Goal: Transaction & Acquisition: Purchase product/service

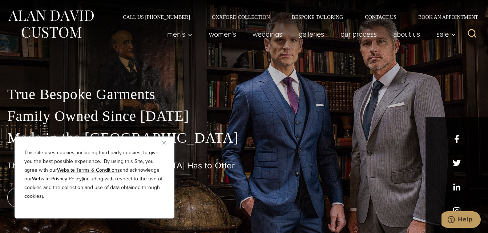
click at [161, 143] on div "This site uses cookies, including third party cookies, to give you the best pos…" at bounding box center [95, 177] width 160 height 82
click at [164, 143] on img "Close" at bounding box center [163, 142] width 3 height 3
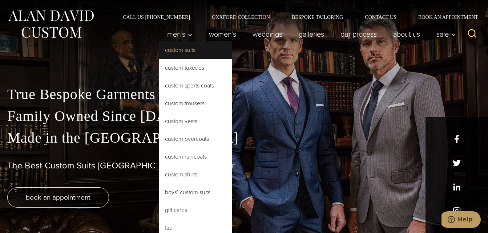
click at [179, 52] on link "Custom Suits" at bounding box center [195, 49] width 73 height 17
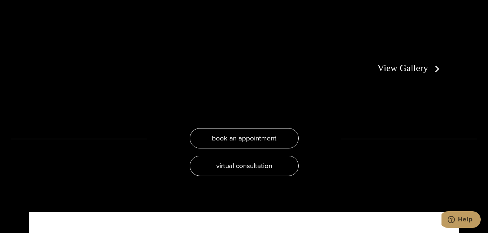
scroll to position [1379, 0]
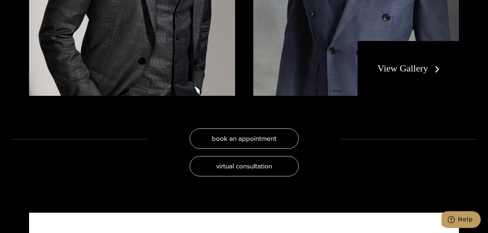
click at [418, 63] on link "View Gallery" at bounding box center [409, 68] width 65 height 11
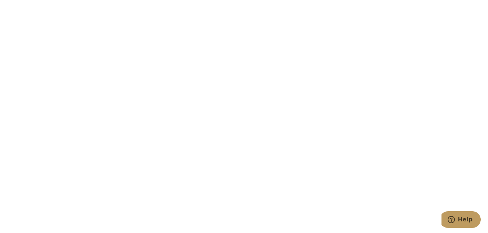
scroll to position [2178, 0]
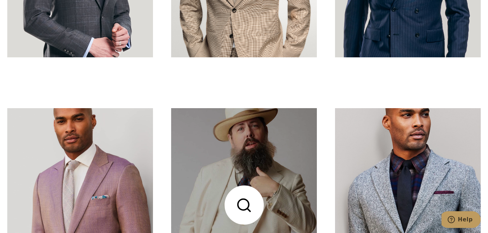
click at [277, 143] on link at bounding box center [244, 205] width 146 height 194
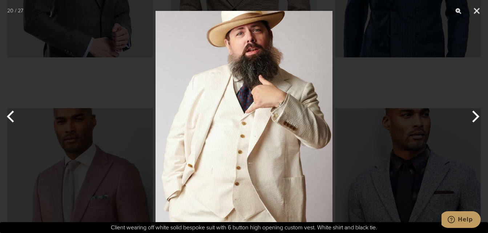
click at [479, 114] on button "Next" at bounding box center [473, 116] width 27 height 36
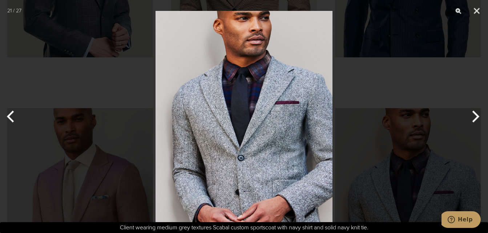
click at [442, 92] on div at bounding box center [244, 116] width 488 height 233
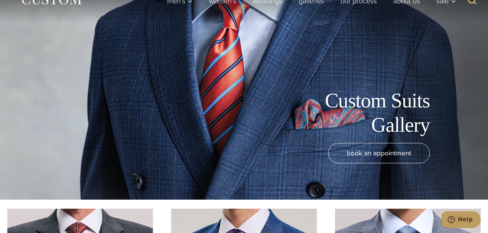
scroll to position [0, 0]
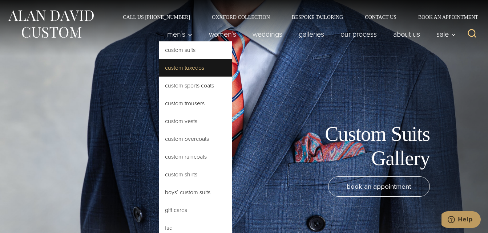
click at [178, 69] on link "Custom Tuxedos" at bounding box center [195, 67] width 73 height 17
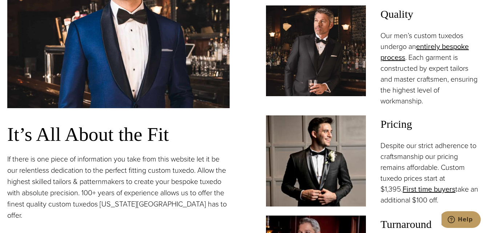
scroll to position [545, 0]
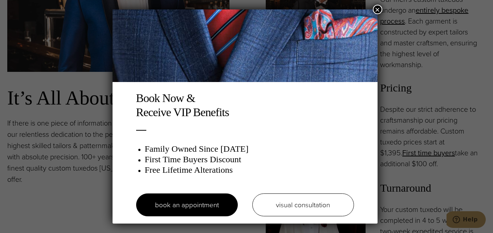
click at [378, 11] on button "×" at bounding box center [377, 9] width 9 height 9
